Goal: Navigation & Orientation: Find specific page/section

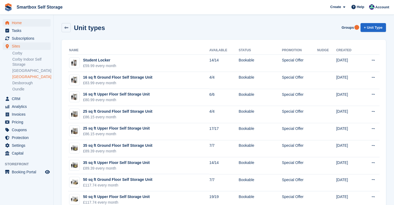
click at [18, 22] on span "Home" at bounding box center [28, 22] width 32 height 7
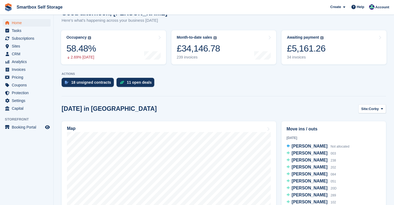
scroll to position [80, 0]
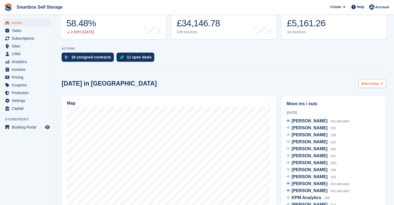
click at [381, 83] on icon at bounding box center [382, 83] width 2 height 3
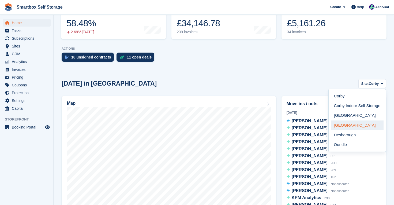
click at [351, 126] on link "[GEOGRAPHIC_DATA]" at bounding box center [357, 125] width 53 height 10
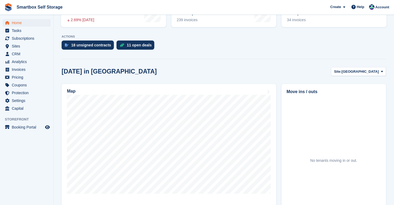
scroll to position [107, 0]
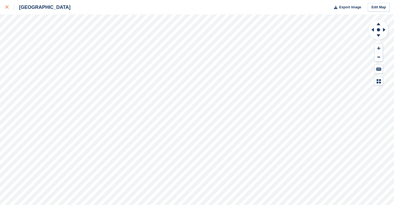
click at [7, 6] on icon at bounding box center [6, 6] width 3 height 3
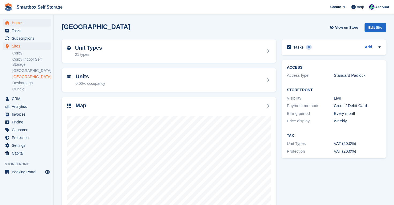
click at [16, 22] on span "Home" at bounding box center [28, 22] width 32 height 7
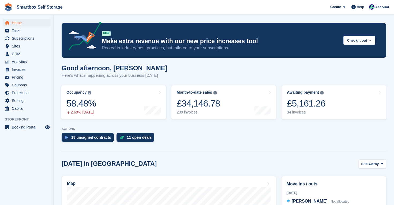
click at [20, 22] on span "Home" at bounding box center [28, 22] width 32 height 7
click at [18, 23] on span "Home" at bounding box center [28, 22] width 32 height 7
